Goal: Check status: Check status

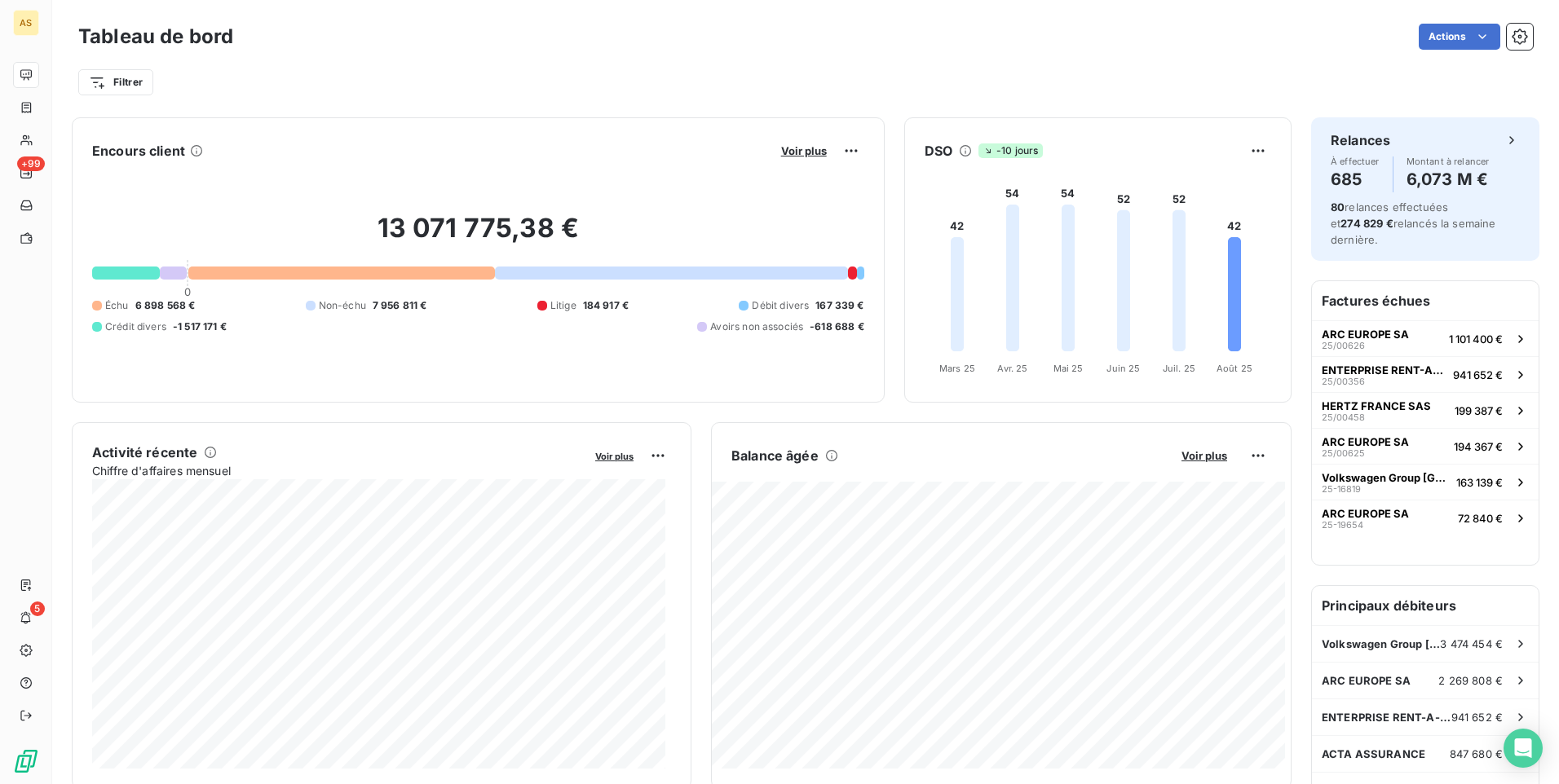
click at [322, 24] on div "Actions" at bounding box center [893, 37] width 1280 height 26
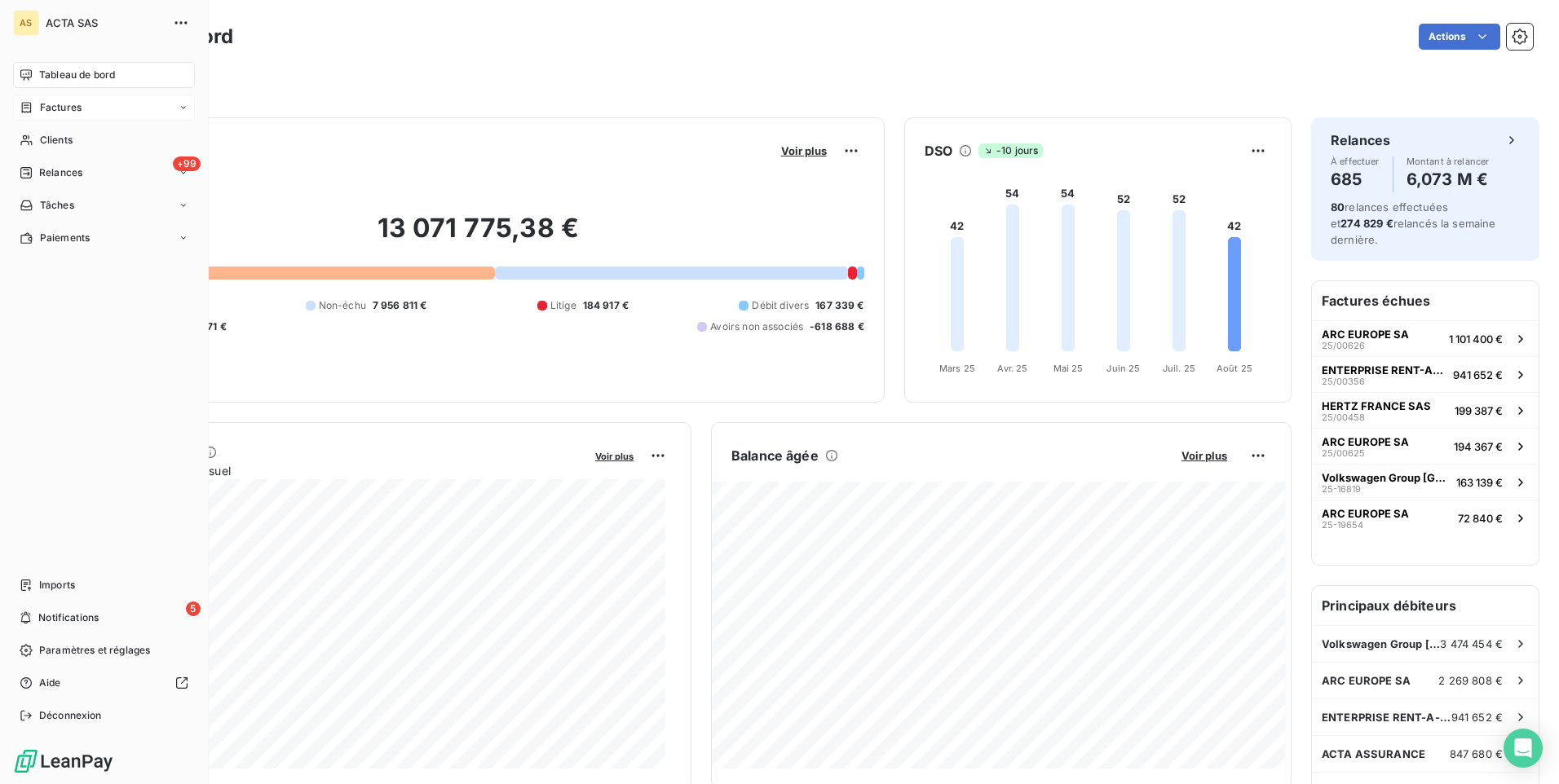
click at [37, 106] on div "Factures" at bounding box center [50, 107] width 62 height 15
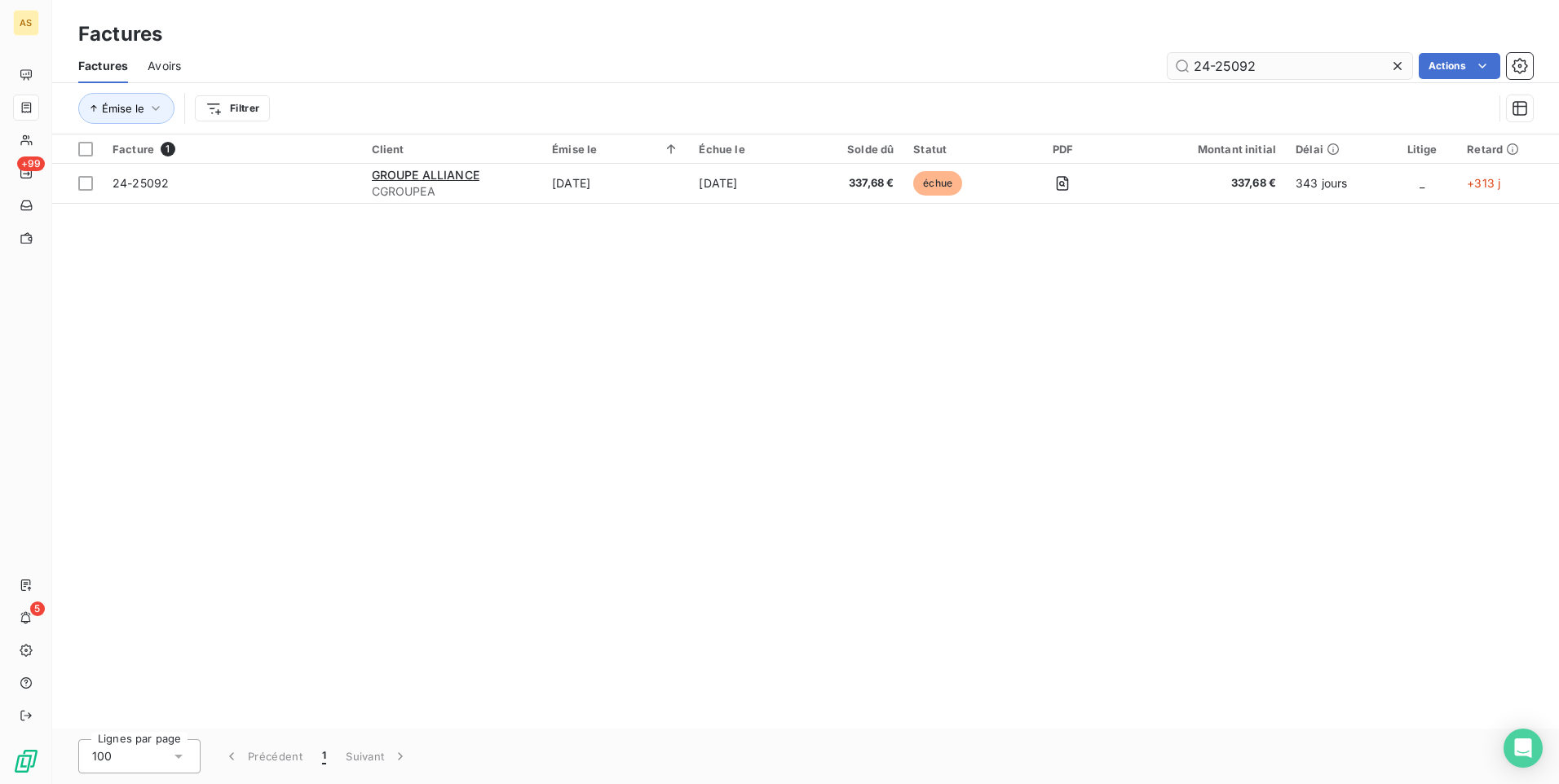
drag, startPoint x: 1352, startPoint y: 73, endPoint x: 1184, endPoint y: 72, distance: 168.0
click at [1184, 72] on input "24-25092" at bounding box center [1289, 66] width 244 height 26
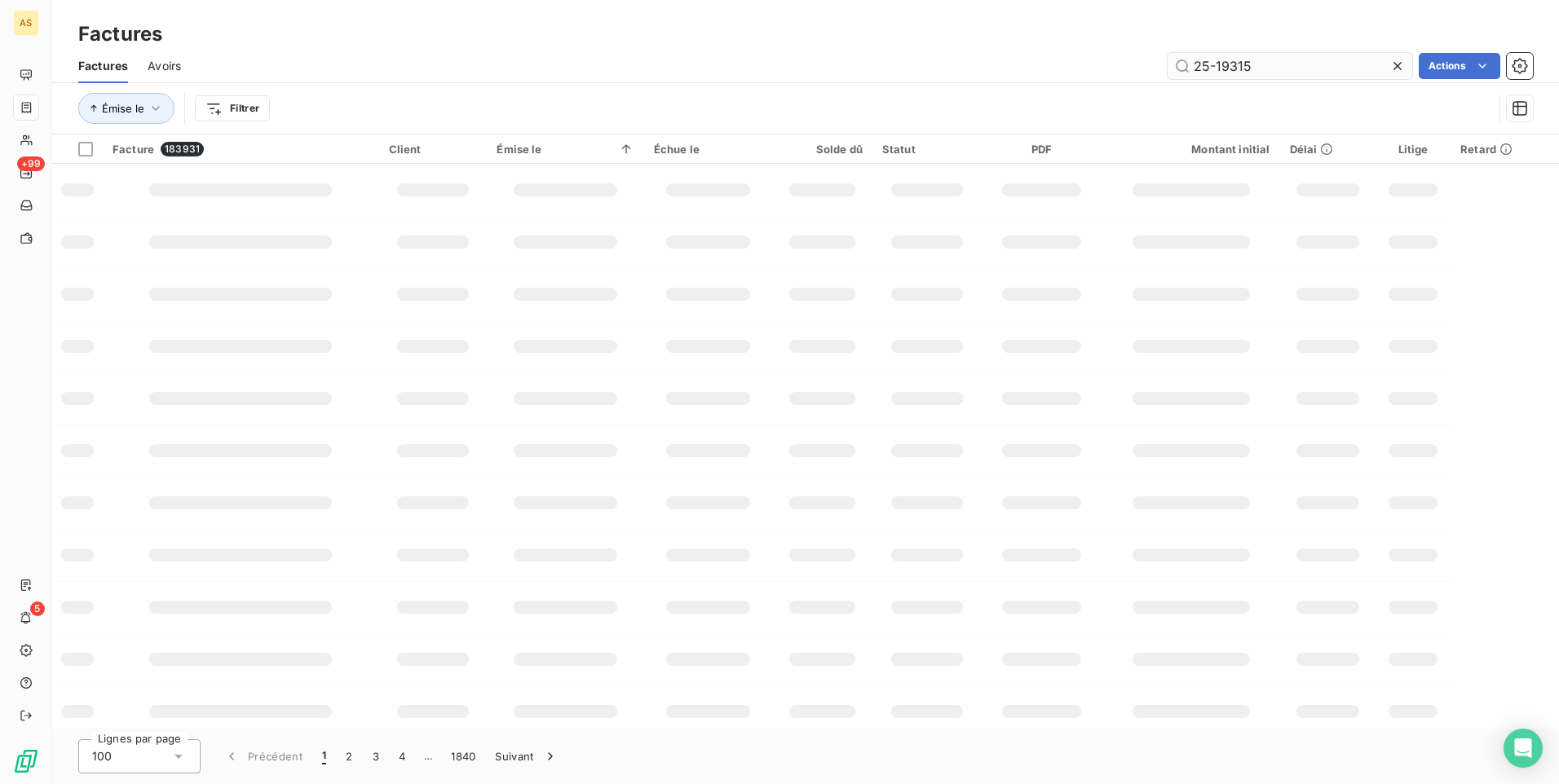
type input "25-19315"
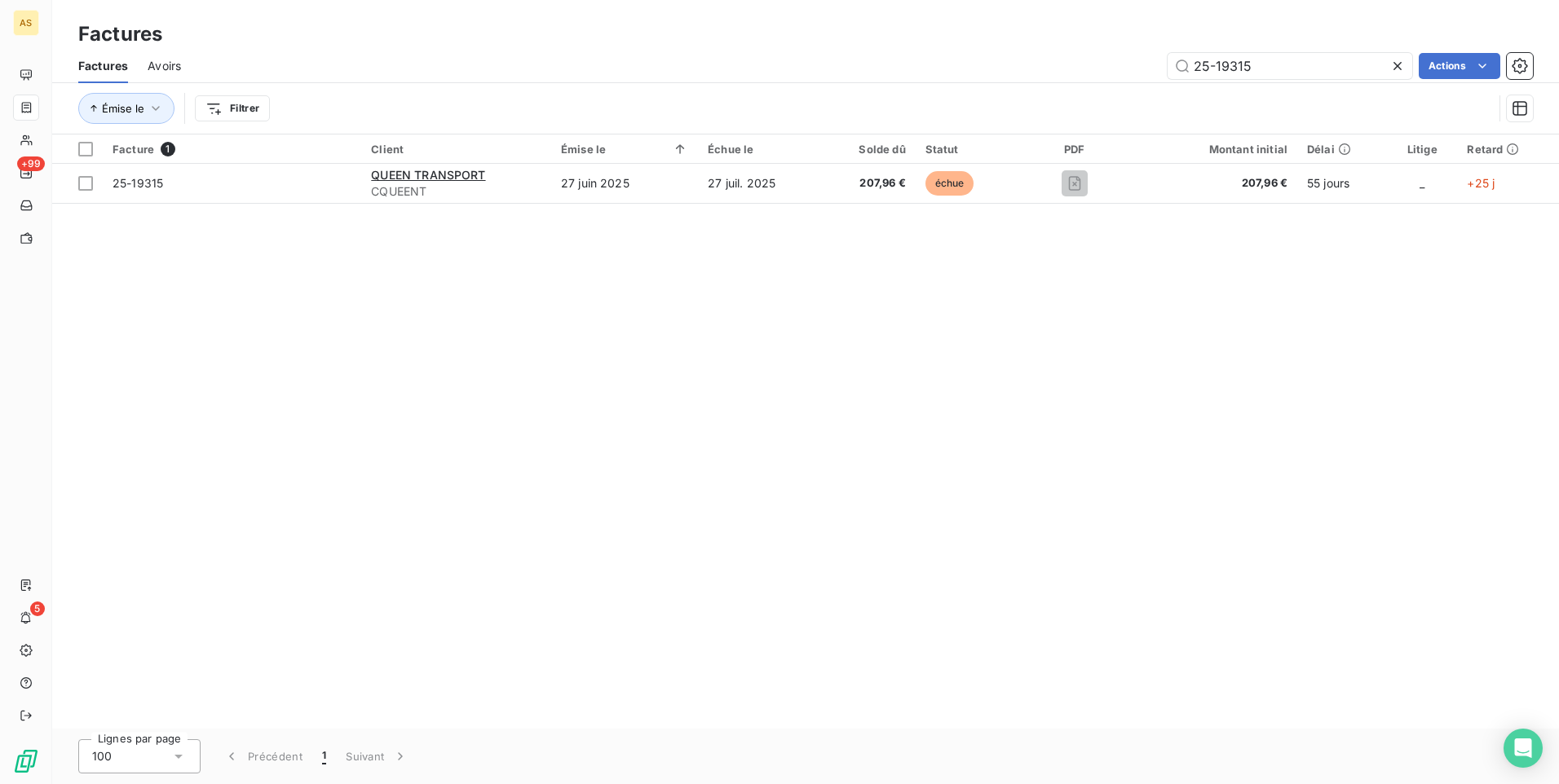
click at [673, 206] on div "Facture 1 Client Émise le Échue le Solde dû Statut PDF Montant initial Délai Li…" at bounding box center [805, 432] width 1507 height 595
click at [691, 252] on div "Facture 1 Client Émise le Échue le Solde dû Statut PDF Montant initial Délai Li…" at bounding box center [805, 432] width 1507 height 595
click at [1222, 350] on div "Facture 1 Client Émise le Échue le Solde dû Statut PDF Montant initial Délai Li…" at bounding box center [805, 432] width 1507 height 595
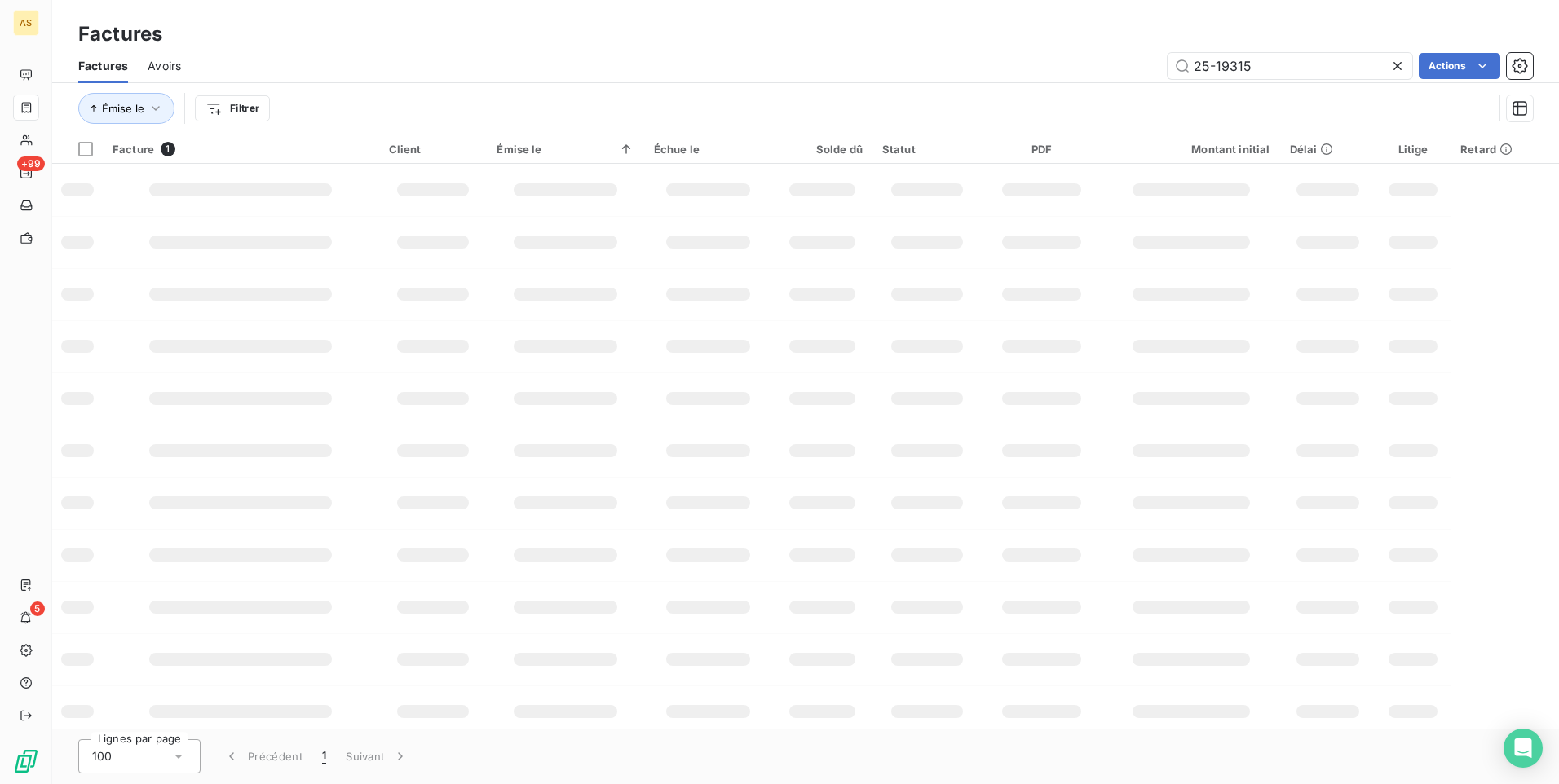
click at [787, 522] on td at bounding box center [822, 503] width 100 height 52
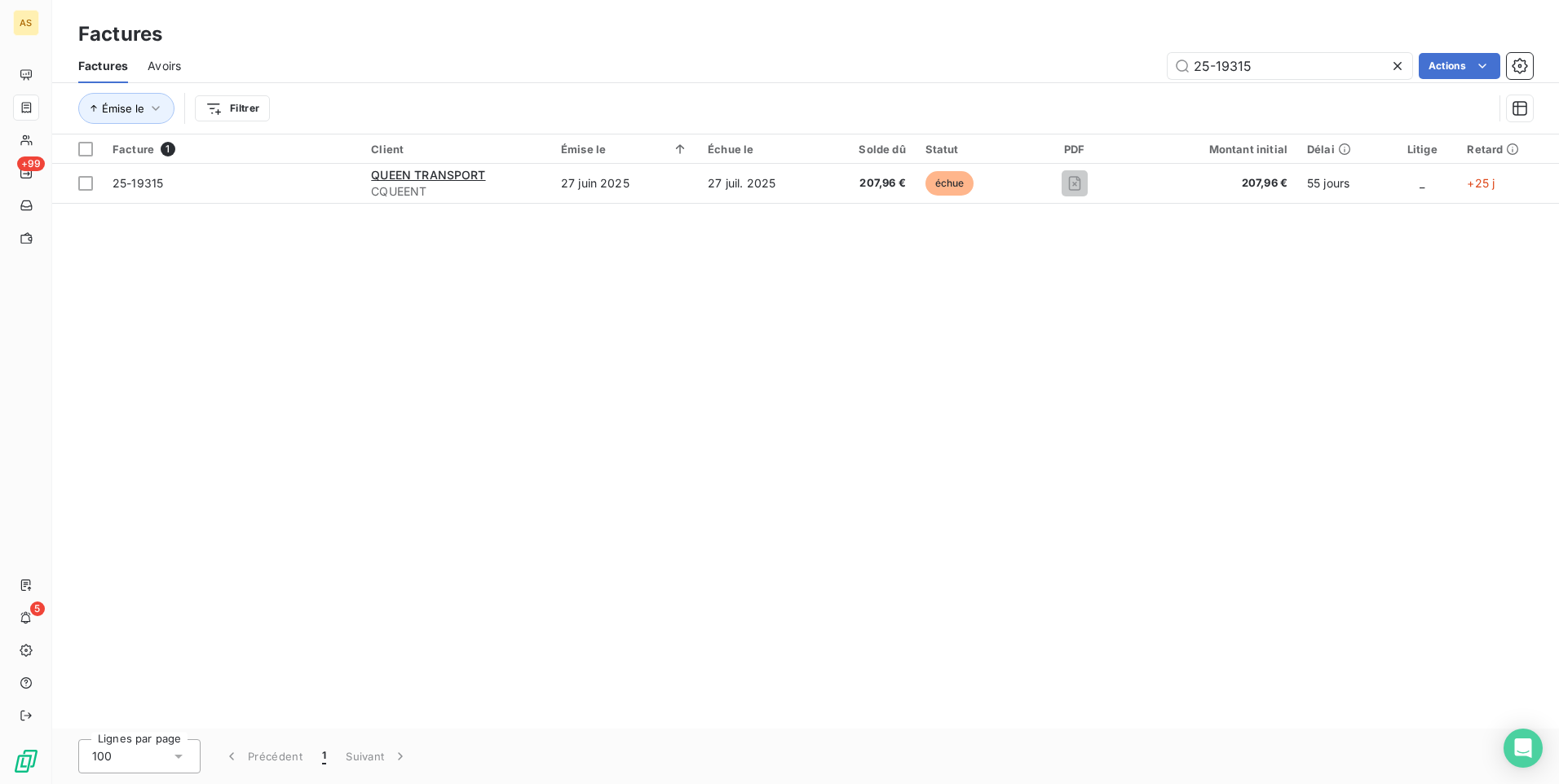
click at [904, 517] on div "Facture 1 Client Émise le Échue le Solde dû Statut PDF Montant initial Délai Li…" at bounding box center [805, 432] width 1507 height 595
